Goal: Check status: Check status

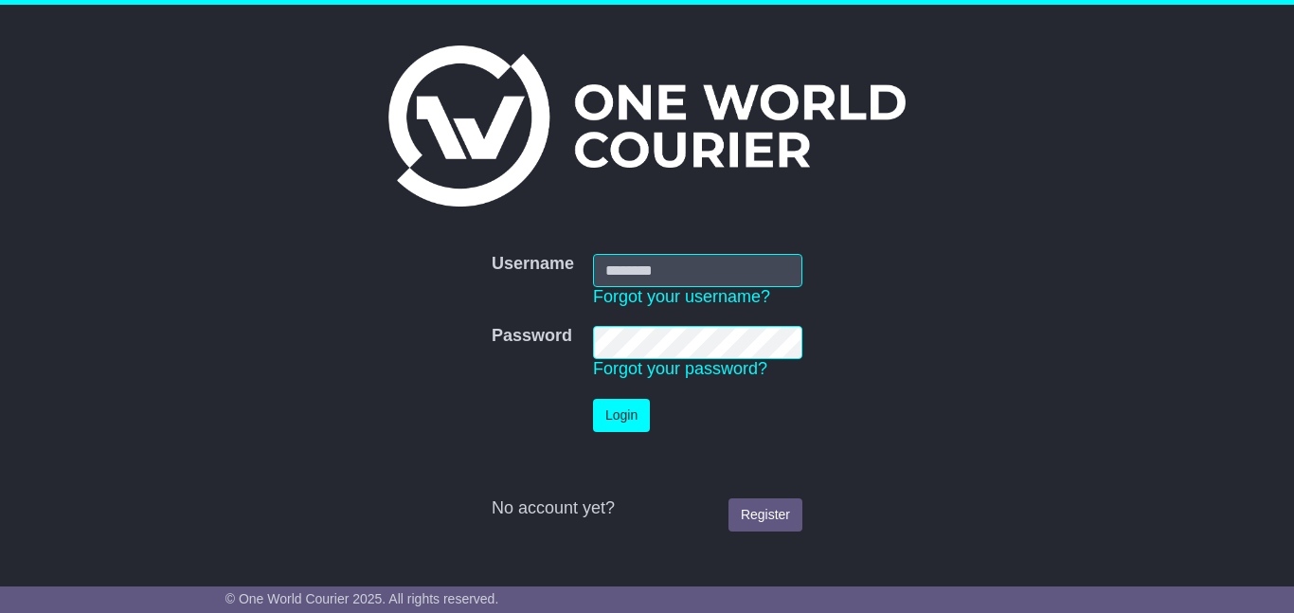
click at [626, 266] on input "Username" at bounding box center [697, 270] width 209 height 33
type input "**********"
click at [615, 419] on button "Login" at bounding box center [621, 415] width 57 height 33
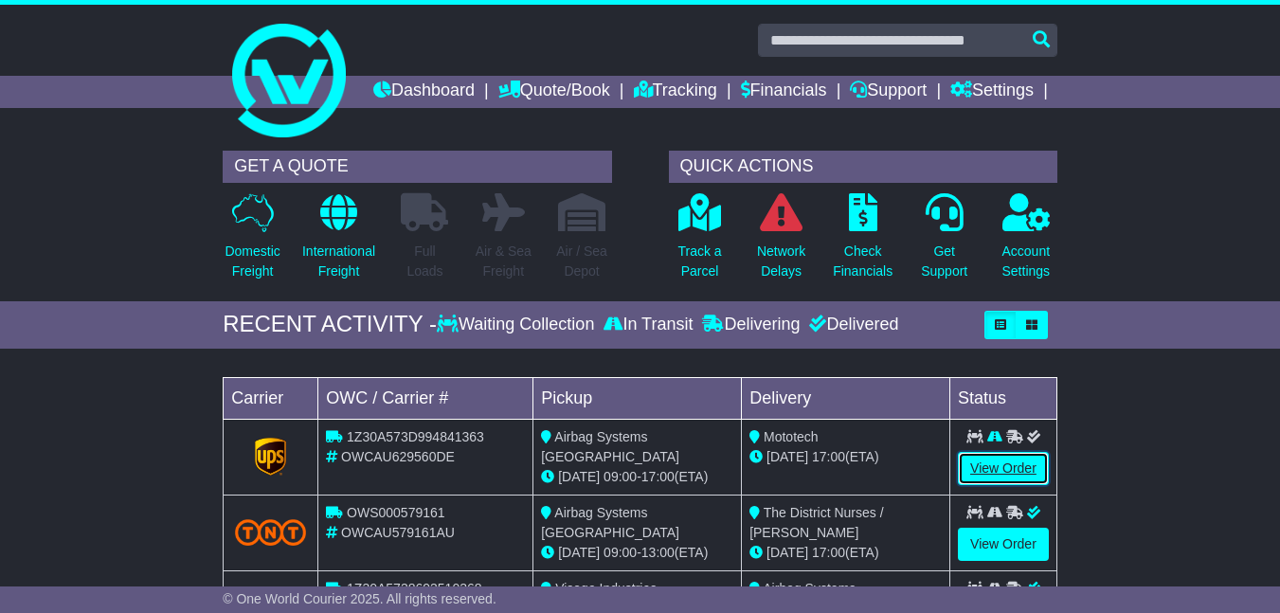
click at [1015, 485] on link "View Order" at bounding box center [1003, 468] width 91 height 33
